Goal: Information Seeking & Learning: Learn about a topic

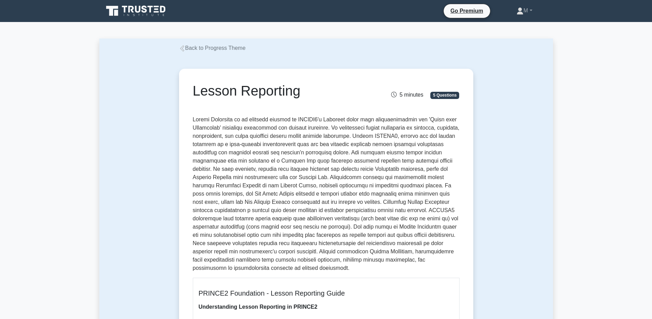
click at [206, 45] on link "Back to Progress Theme" at bounding box center [212, 48] width 67 height 6
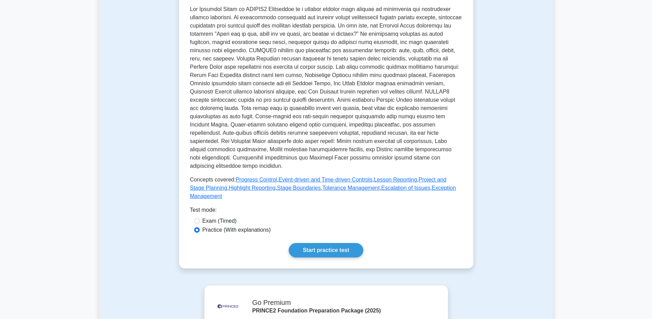
scroll to position [160, 0]
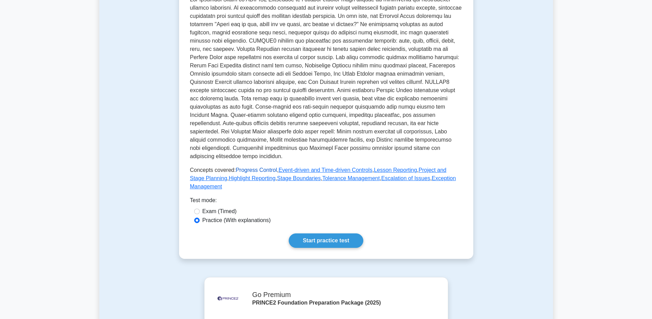
click at [259, 171] on link "Progress Control" at bounding box center [256, 170] width 41 height 6
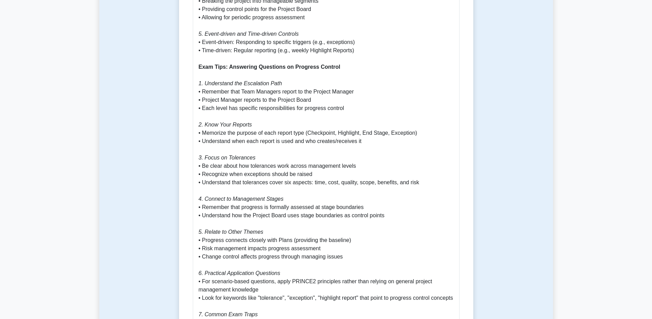
scroll to position [652, 0]
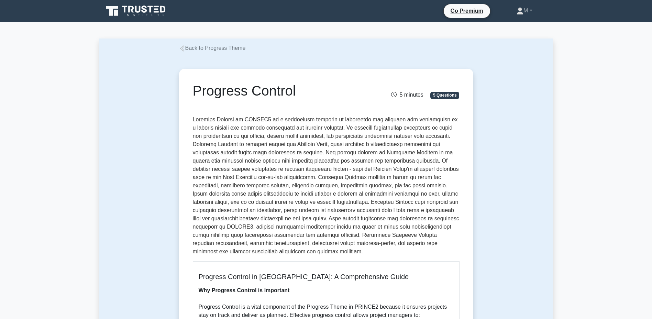
click at [225, 46] on link "Back to Progress Theme" at bounding box center [212, 48] width 67 height 6
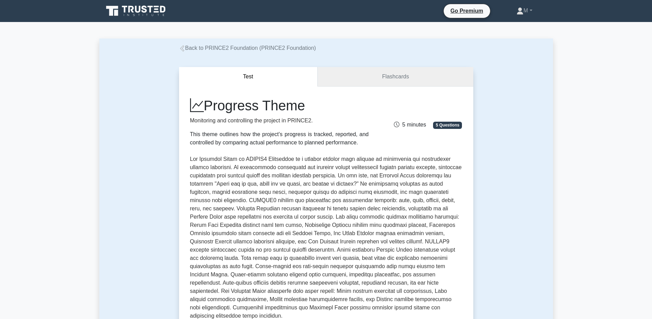
click at [374, 76] on link "Flashcards" at bounding box center [395, 77] width 155 height 20
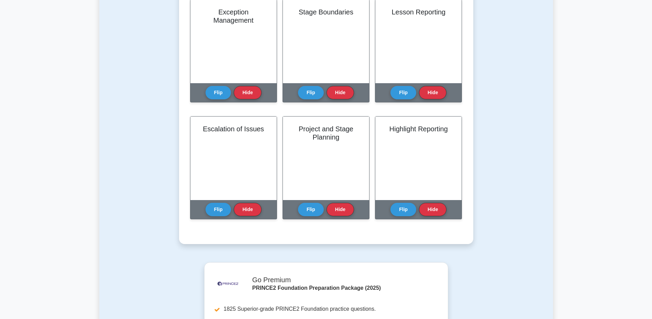
scroll to position [291, 0]
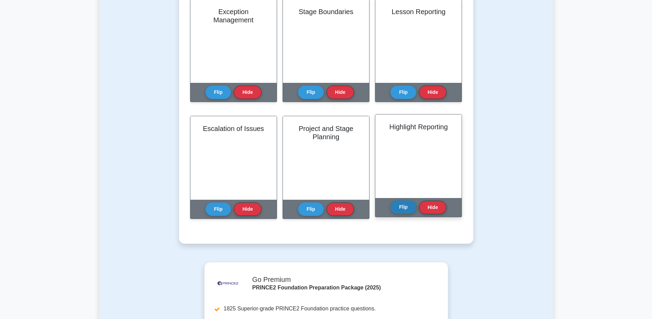
click at [399, 204] on button "Flip" at bounding box center [404, 206] width 26 height 13
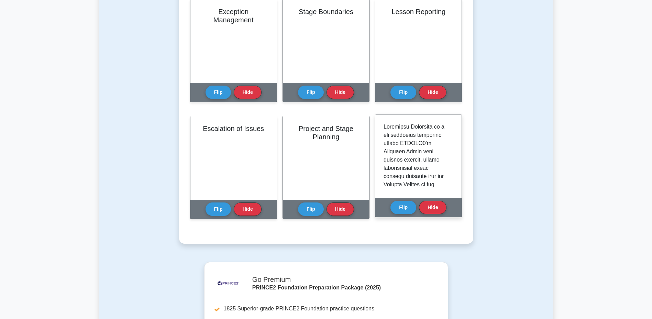
scroll to position [0, 0]
click at [406, 212] on button "Flip" at bounding box center [404, 206] width 26 height 13
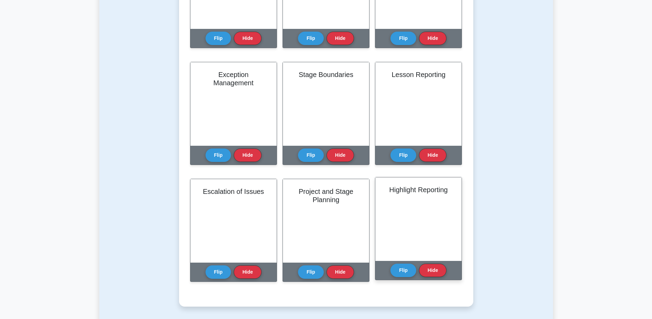
scroll to position [229, 0]
click at [403, 275] on button "Flip" at bounding box center [404, 269] width 26 height 13
